Goal: Task Accomplishment & Management: Use online tool/utility

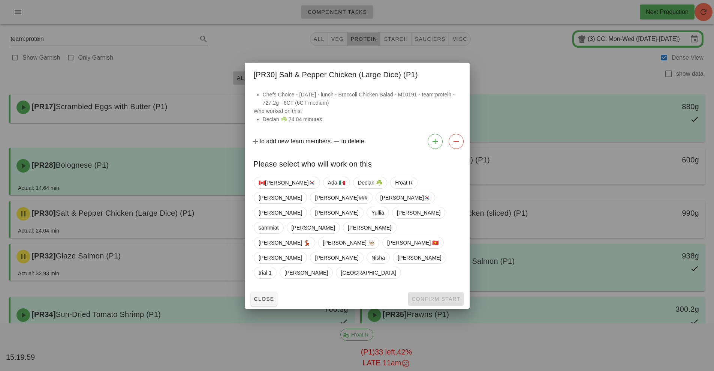
click at [262, 289] on div "Close Confirm Start" at bounding box center [357, 298] width 225 height 19
click at [259, 296] on span "Close" at bounding box center [264, 299] width 21 height 6
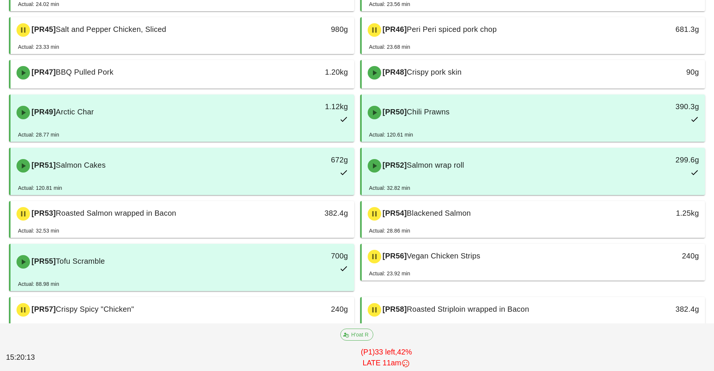
scroll to position [595, 0]
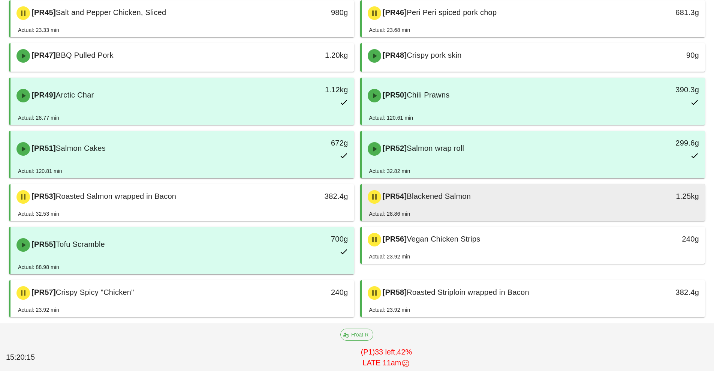
click at [472, 201] on div "[PR54] Blackened Salmon" at bounding box center [490, 197] width 255 height 22
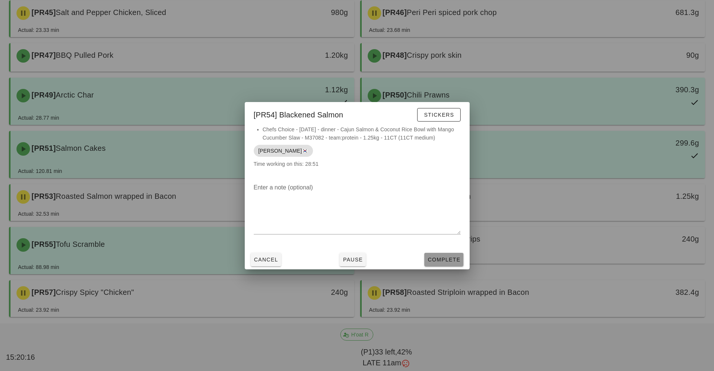
click at [444, 257] on span "Complete" at bounding box center [443, 259] width 33 height 6
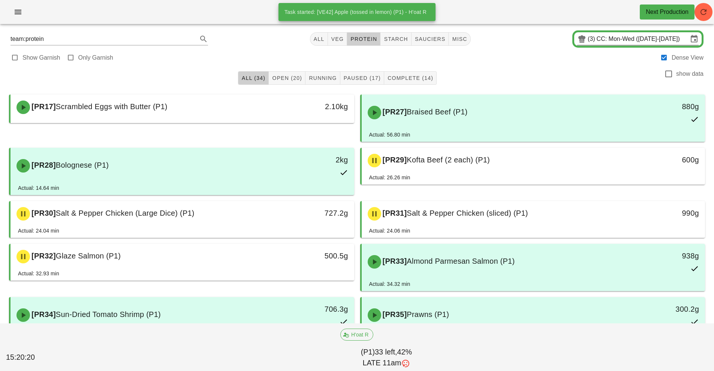
click at [604, 36] on input "CC: Mon-Wed ([DATE]-[DATE])" at bounding box center [642, 39] width 91 height 12
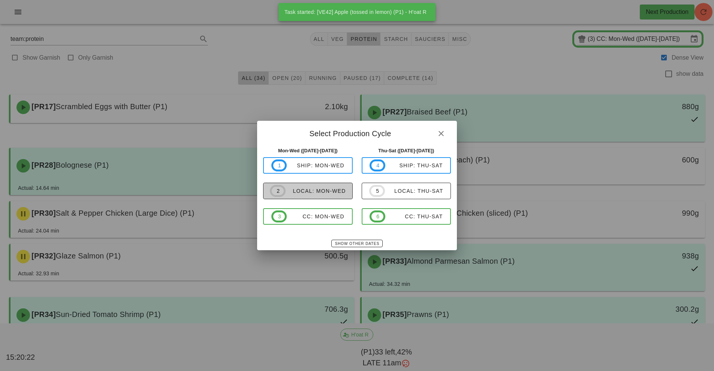
click at [324, 192] on div "local: Mon-Wed" at bounding box center [316, 191] width 60 height 6
type input "local: Mon-Wed ([DATE]-[DATE])"
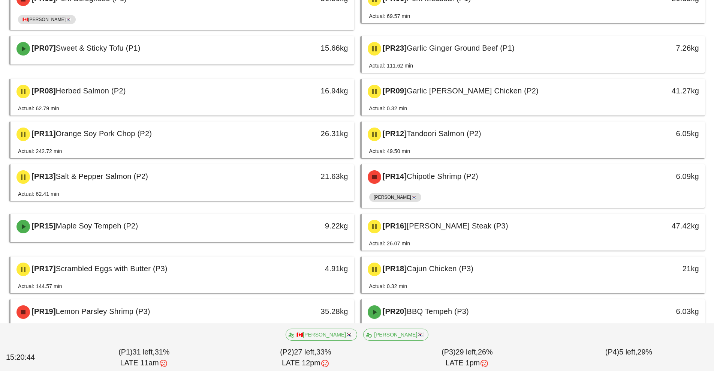
scroll to position [195, 0]
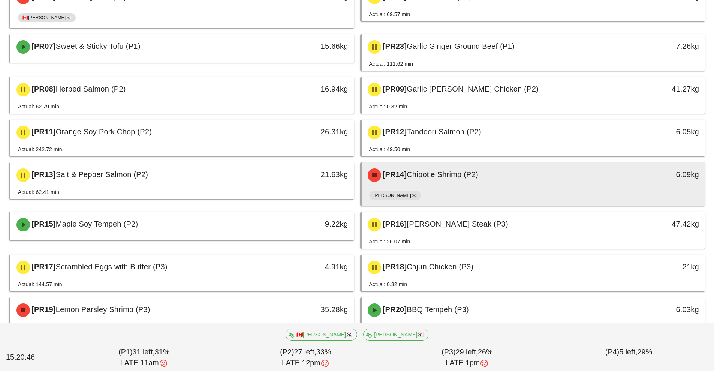
click at [485, 190] on div "[PERSON_NAME]🇰🇷" at bounding box center [533, 197] width 329 height 18
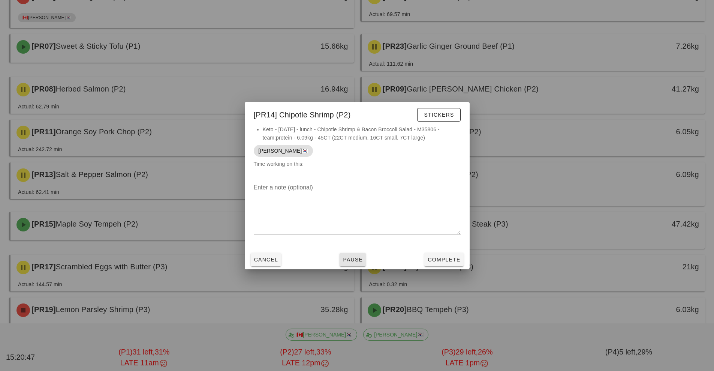
click at [360, 261] on span "Pause" at bounding box center [353, 259] width 20 height 6
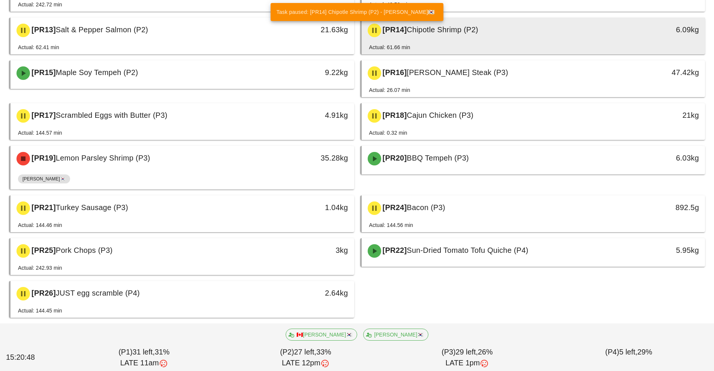
scroll to position [341, 0]
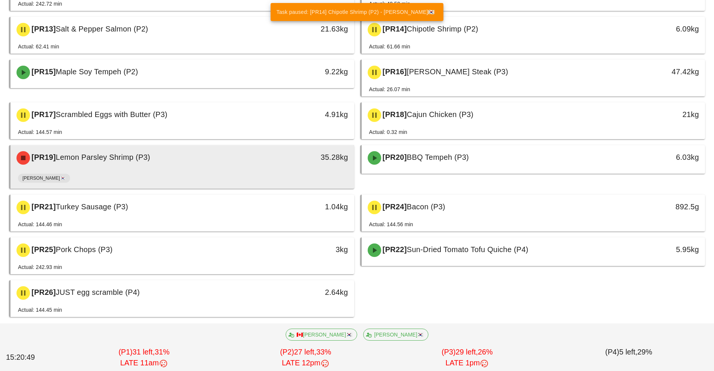
click at [274, 167] on div "35.28kg" at bounding box center [309, 158] width 85 height 22
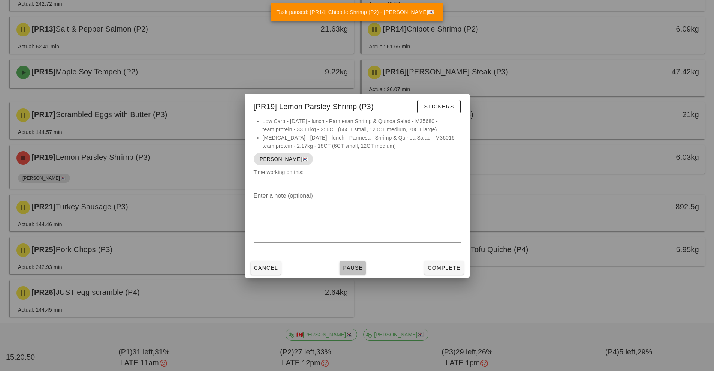
click at [348, 273] on button "Pause" at bounding box center [353, 267] width 26 height 13
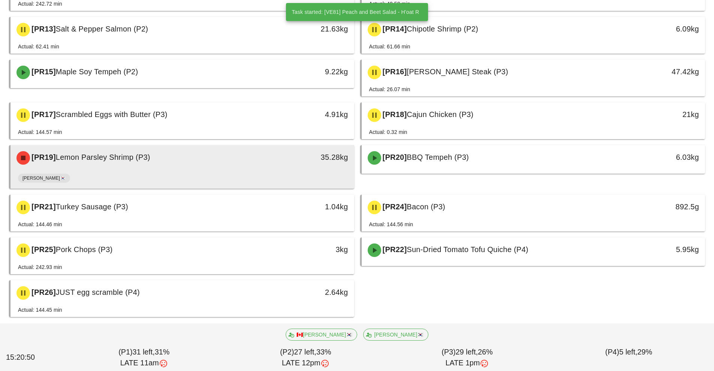
scroll to position [334, 0]
